Goal: Information Seeking & Learning: Find specific page/section

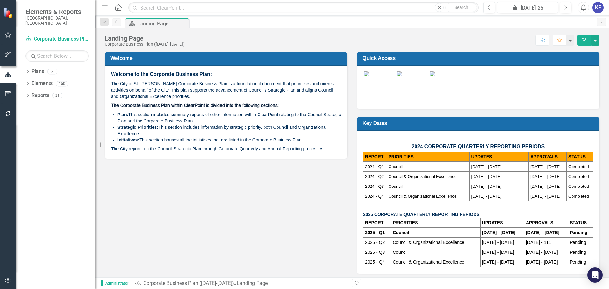
scroll to position [3, 0]
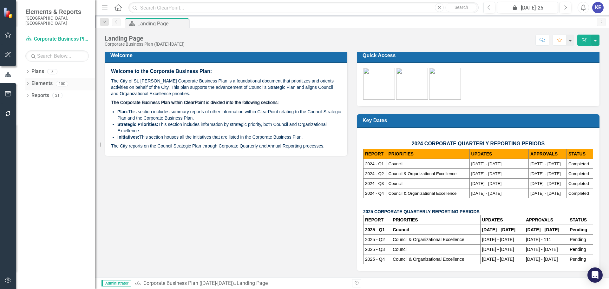
click at [44, 80] on link "Elements" at bounding box center [41, 83] width 21 height 7
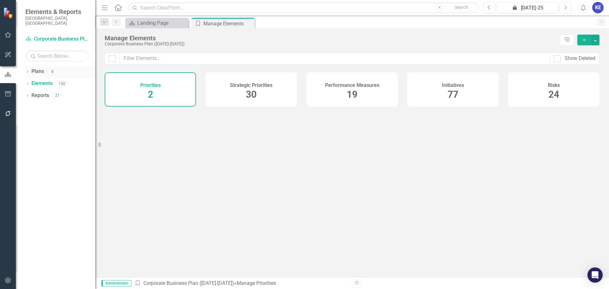
click at [43, 68] on link "Plans" at bounding box center [37, 71] width 13 height 7
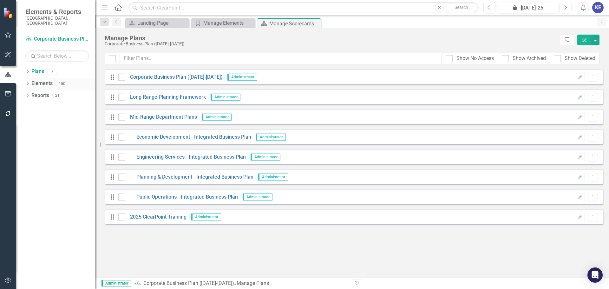
click at [44, 80] on link "Elements" at bounding box center [41, 83] width 21 height 7
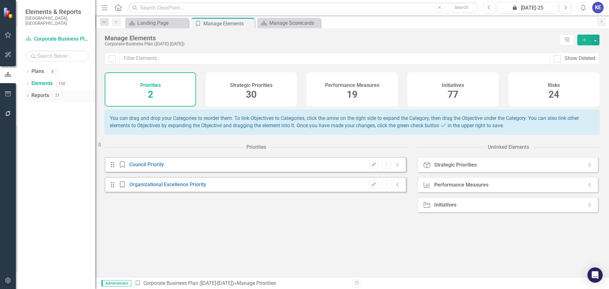
click at [43, 92] on link "Reports" at bounding box center [40, 95] width 18 height 7
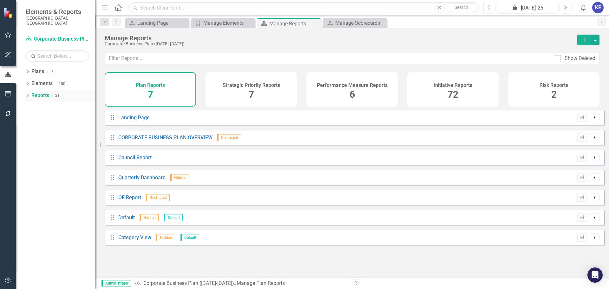
click at [29, 90] on div "Dropdown Reports 21" at bounding box center [60, 96] width 70 height 12
click at [28, 94] on icon at bounding box center [28, 95] width 2 height 3
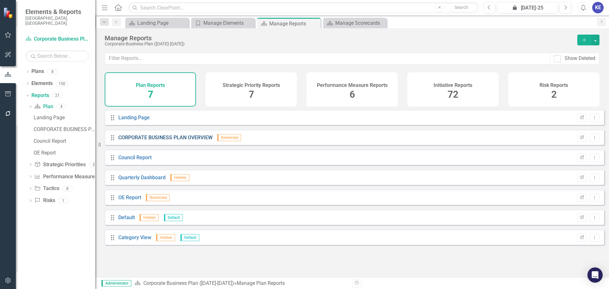
click at [171, 141] on link "CORPORATE BUSINESS PLAN OVERVIEW" at bounding box center [165, 138] width 94 height 6
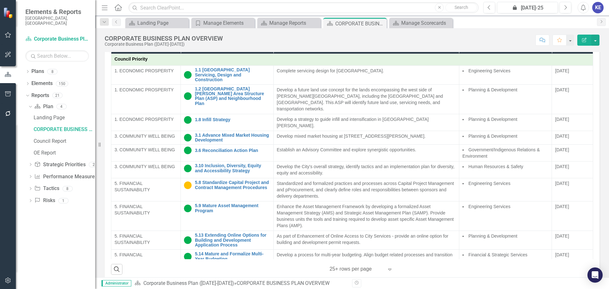
scroll to position [337, 0]
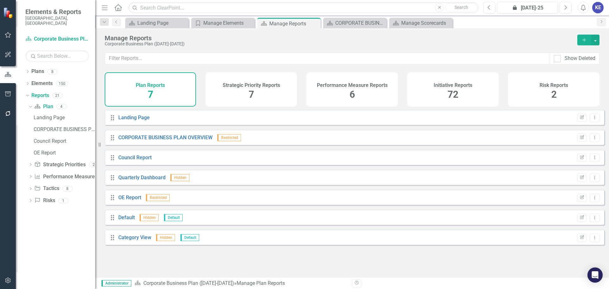
click at [152, 185] on div "Drag Quarterly Dashboard Hidden Edit Report Dropdown Menu" at bounding box center [355, 177] width 500 height 15
click at [149, 182] on div "Quarterly Dashboard" at bounding box center [141, 177] width 47 height 7
click at [144, 181] on link "Quarterly Dashboard" at bounding box center [141, 178] width 47 height 6
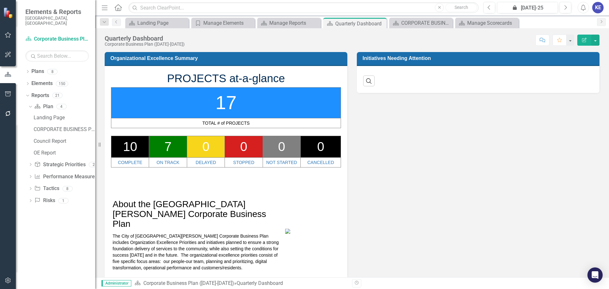
click at [213, 209] on span "About the [GEOGRAPHIC_DATA][PERSON_NAME] Corporate Business Plan" at bounding box center [190, 214] width 154 height 30
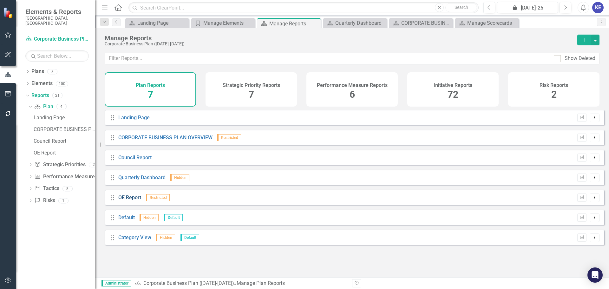
click at [132, 201] on link "OE Report" at bounding box center [129, 198] width 23 height 6
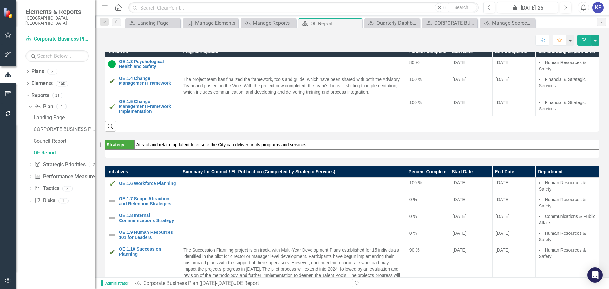
scroll to position [127, 0]
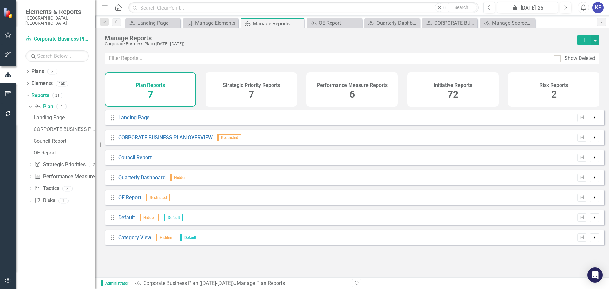
click at [81, 249] on div "Dropdown Plans 8 Corporate Business Plan ([DATE]-[DATE]) Long Range Planning Fr…" at bounding box center [55, 177] width 79 height 223
click at [138, 161] on link "Council Report" at bounding box center [134, 158] width 33 height 6
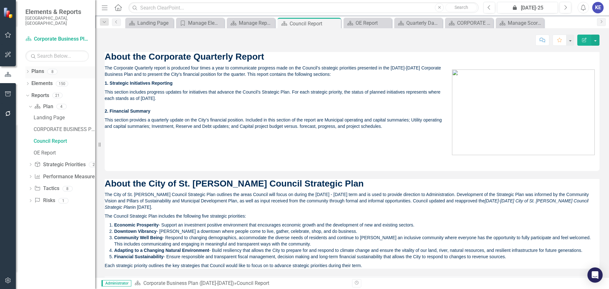
click at [28, 66] on div "Dropdown Plans 8" at bounding box center [60, 72] width 70 height 12
click at [32, 68] on link "Plans" at bounding box center [37, 71] width 13 height 7
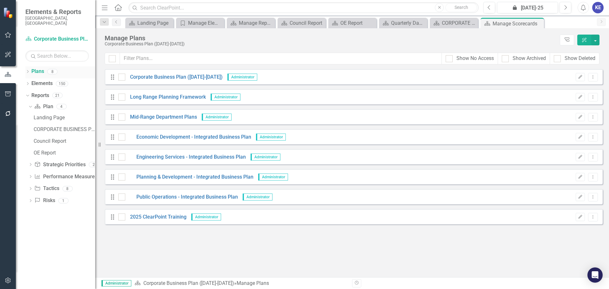
click at [27, 70] on div "Dropdown" at bounding box center [27, 72] width 4 height 5
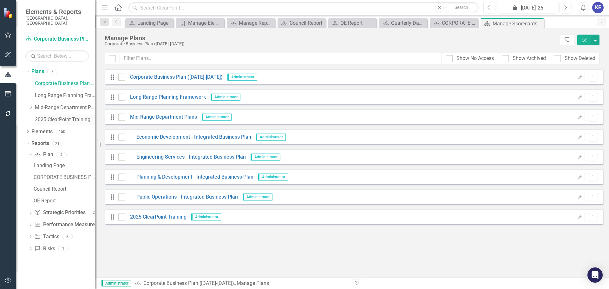
click at [58, 116] on link "2025 ClearPoint Training" at bounding box center [65, 119] width 60 height 7
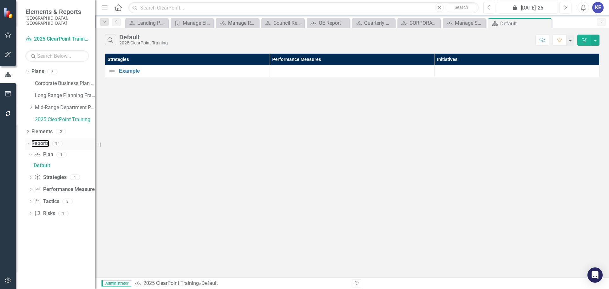
drag, startPoint x: 41, startPoint y: 140, endPoint x: 45, endPoint y: 143, distance: 5.5
click at [41, 140] on link "Reports" at bounding box center [40, 143] width 18 height 7
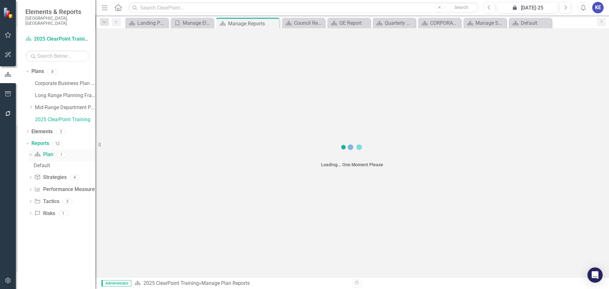
click at [47, 151] on link "Plan Plan" at bounding box center [43, 154] width 19 height 7
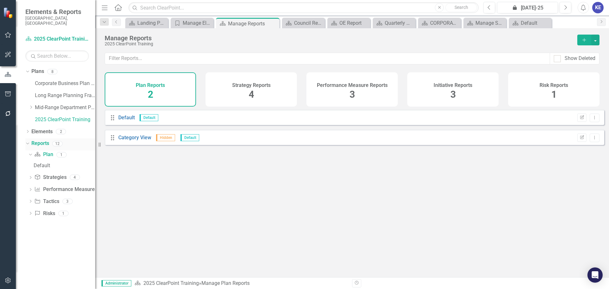
click at [38, 140] on link "Reports" at bounding box center [40, 143] width 18 height 7
click at [307, 24] on div "Council Report" at bounding box center [304, 23] width 21 height 8
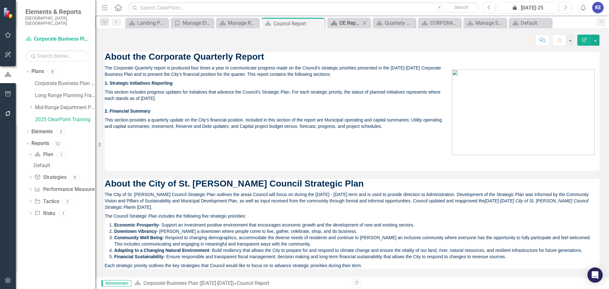
click at [342, 25] on div "OE Report" at bounding box center [350, 23] width 21 height 8
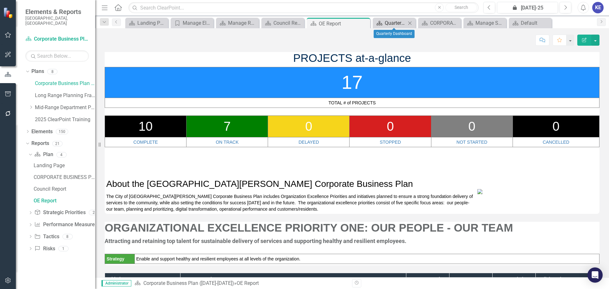
click at [394, 24] on div "Quarterly Dashboard" at bounding box center [395, 23] width 21 height 8
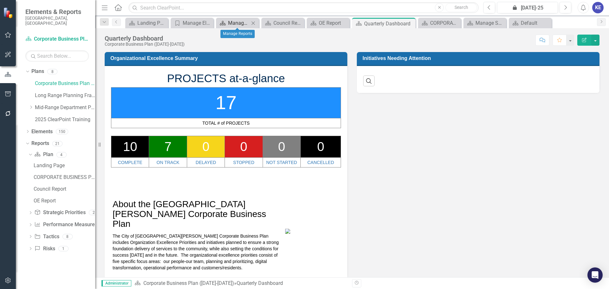
click at [230, 22] on div "Manage Reports" at bounding box center [238, 23] width 21 height 8
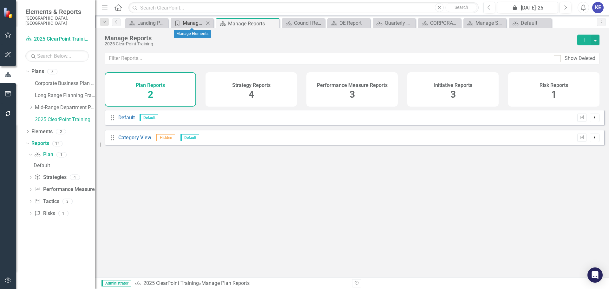
click at [195, 21] on div "Manage Elements" at bounding box center [193, 23] width 21 height 8
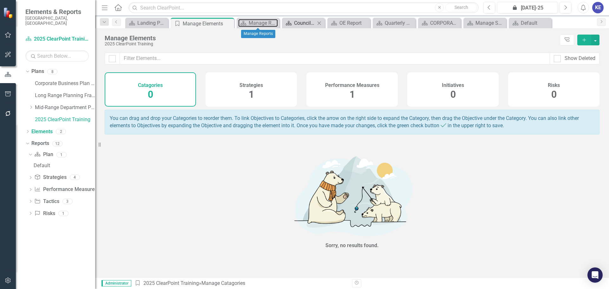
click at [256, 22] on div "Manage Reports" at bounding box center [263, 23] width 29 height 8
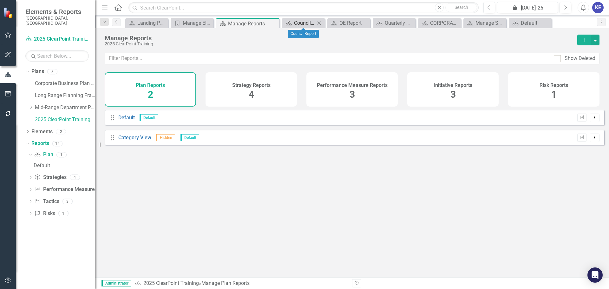
click at [307, 21] on div "Council Report" at bounding box center [304, 23] width 21 height 8
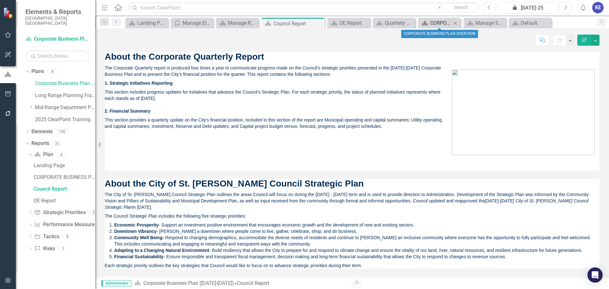
click at [434, 21] on div "CORPORATE BUSINESS PLAN OVERVIEW" at bounding box center [440, 23] width 21 height 8
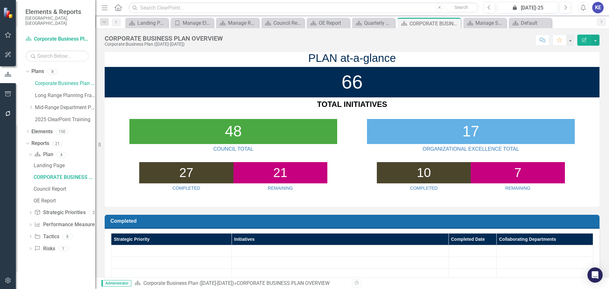
click at [435, 19] on div "Plan CORPORATE BUSINESS PLAN OVERVIEW Pin Close" at bounding box center [429, 23] width 63 height 10
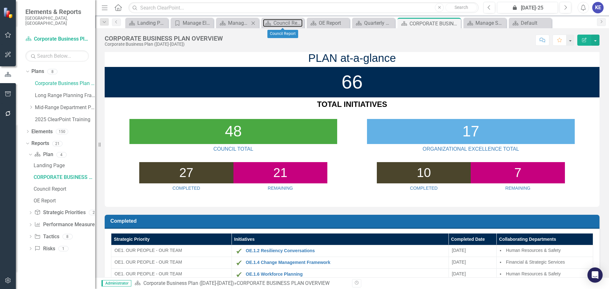
drag, startPoint x: 282, startPoint y: 24, endPoint x: 229, endPoint y: 18, distance: 52.8
click at [282, 24] on div "Council Report" at bounding box center [288, 23] width 29 height 8
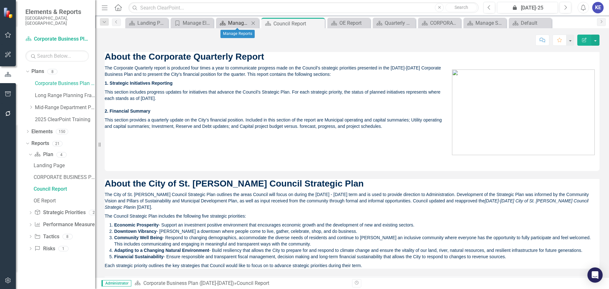
click at [230, 19] on div "Manage Reports" at bounding box center [238, 23] width 21 height 8
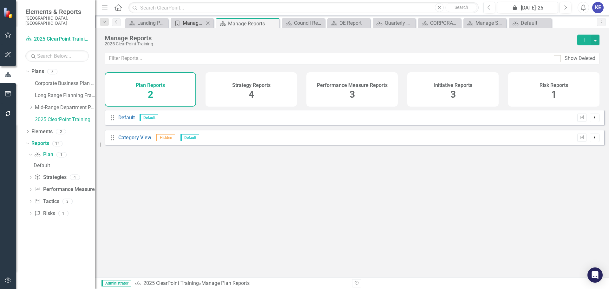
click at [201, 22] on div "Manage Elements" at bounding box center [193, 23] width 21 height 8
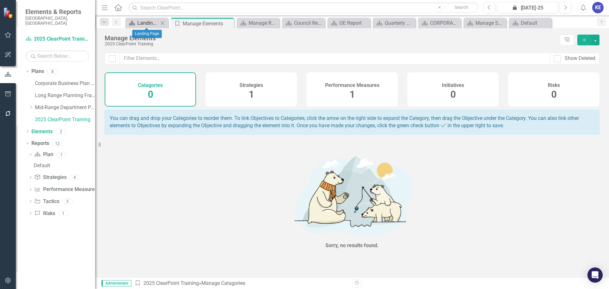
click at [155, 21] on div "Landing Page" at bounding box center [147, 23] width 21 height 8
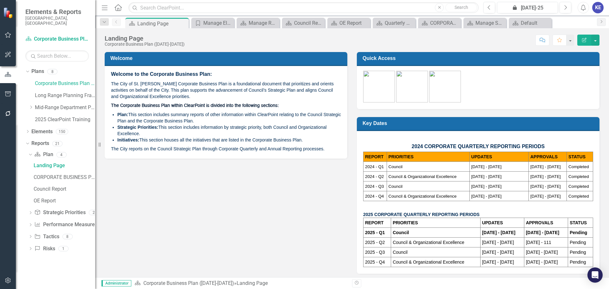
click at [451, 94] on img at bounding box center [445, 87] width 32 height 32
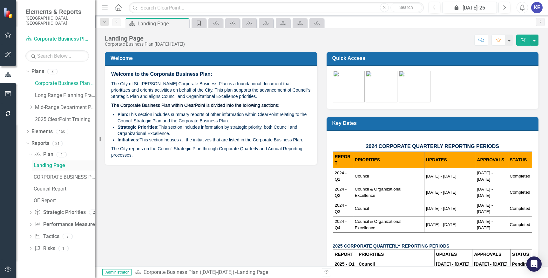
click at [50, 163] on div "Landing Page" at bounding box center [65, 166] width 62 height 6
click at [70, 172] on link "CORPORATE BUSINESS PLAN OVERVIEW" at bounding box center [63, 177] width 63 height 10
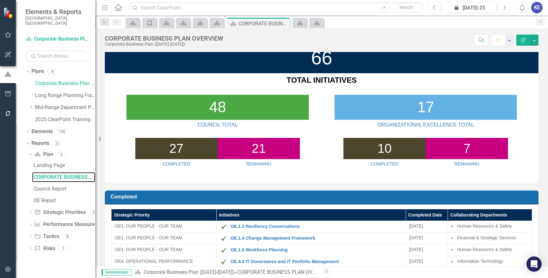
scroll to position [63, 0]
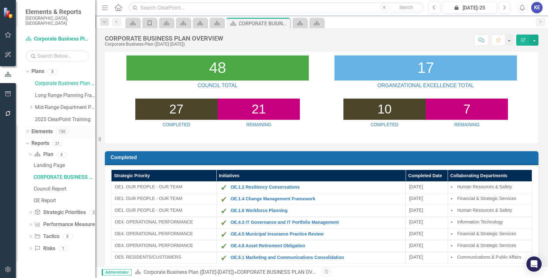
click at [29, 130] on icon "Dropdown" at bounding box center [27, 131] width 4 height 3
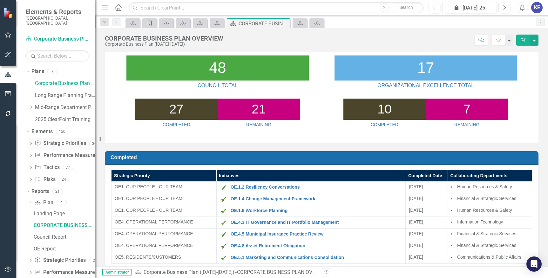
click at [52, 140] on link "Strategic Priority Strategic Priorities" at bounding box center [60, 143] width 51 height 7
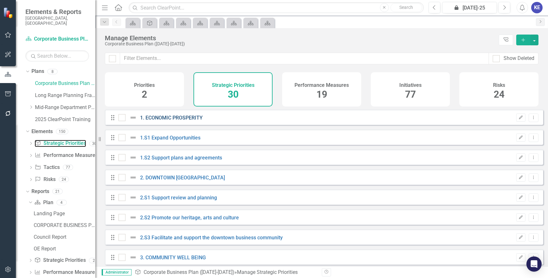
checkbox input "false"
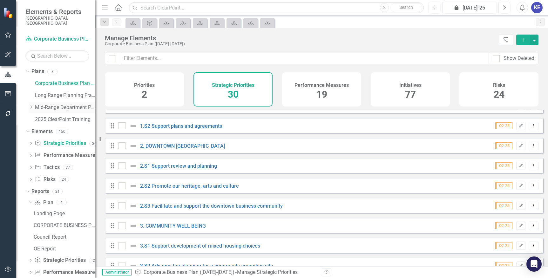
drag, startPoint x: 32, startPoint y: 104, endPoint x: 29, endPoint y: 99, distance: 5.7
click at [32, 105] on div "Dropdown" at bounding box center [31, 107] width 5 height 5
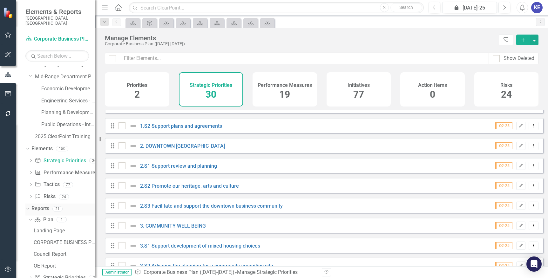
scroll to position [63, 0]
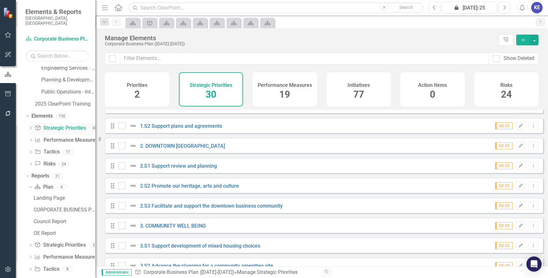
click at [31, 127] on icon "Dropdown" at bounding box center [31, 128] width 4 height 3
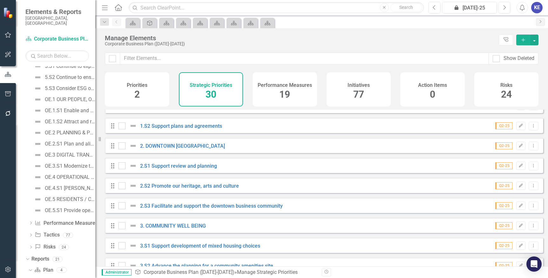
scroll to position [411, 0]
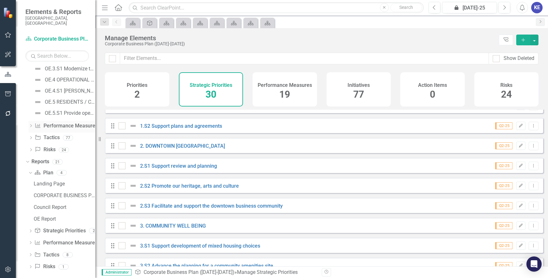
click at [31, 124] on icon at bounding box center [31, 125] width 2 height 3
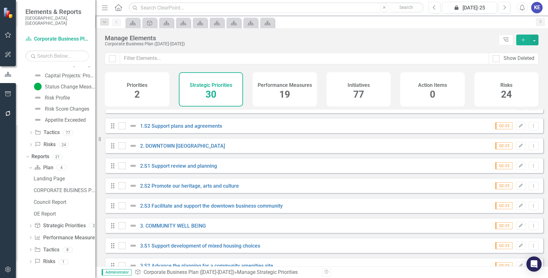
scroll to position [289, 0]
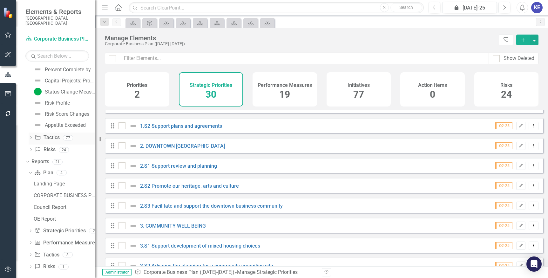
click at [31, 136] on div "Dropdown" at bounding box center [31, 138] width 4 height 5
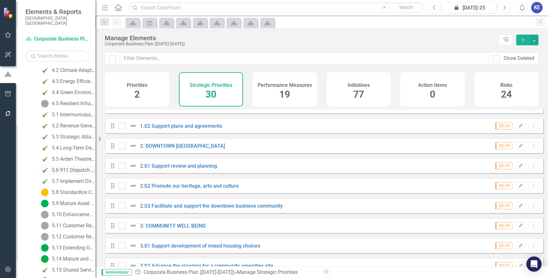
scroll to position [252, 0]
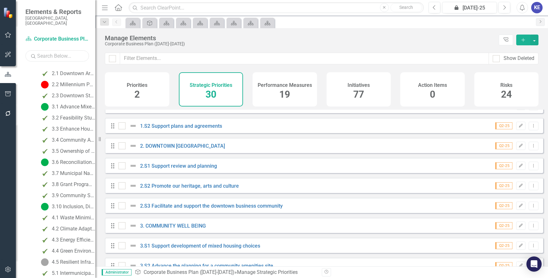
click at [42, 51] on input "text" at bounding box center [56, 55] width 63 height 11
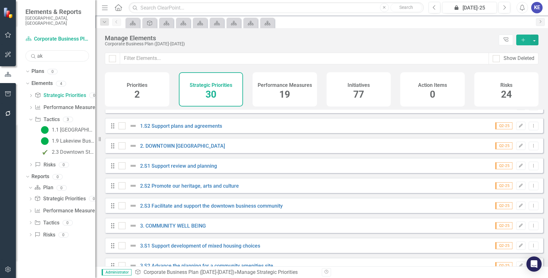
scroll to position [0, 0]
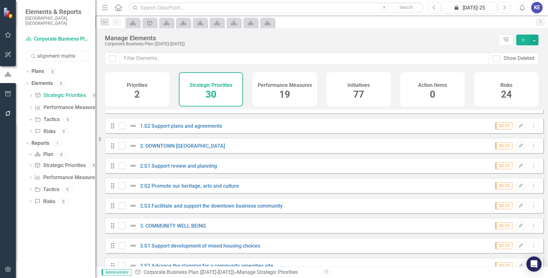
type input "alignment matrix"
click at [69, 50] on input "alignment matrix" at bounding box center [56, 55] width 63 height 11
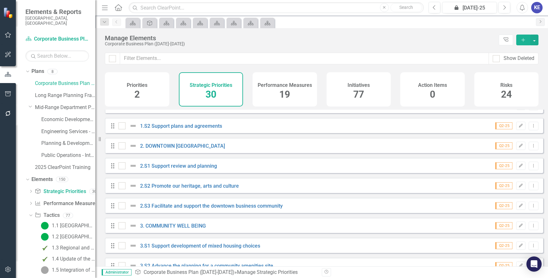
click at [51, 12] on span "Elements & Reports" at bounding box center [56, 12] width 63 height 8
click at [10, 12] on img at bounding box center [8, 12] width 11 height 11
click at [118, 8] on icon "Home" at bounding box center [118, 7] width 8 height 7
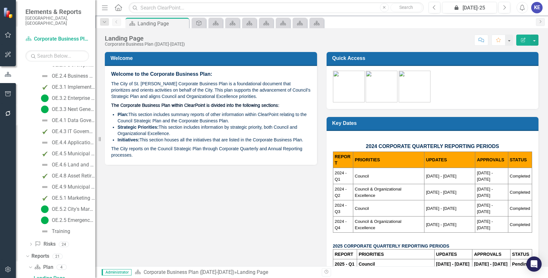
scroll to position [839, 0]
click at [144, 9] on input "text" at bounding box center [276, 7] width 295 height 11
type input "alignment matrix"
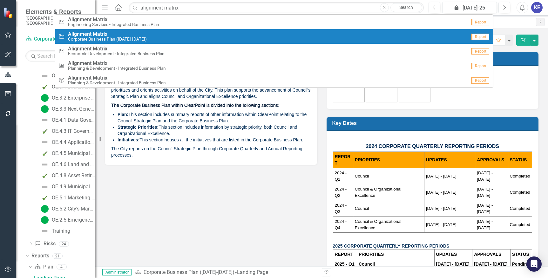
click at [116, 34] on span "Alignment Matrix" at bounding box center [107, 34] width 79 height 6
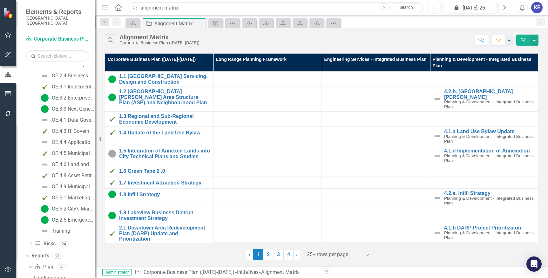
click at [197, 13] on input "alignment matrix" at bounding box center [276, 7] width 295 height 11
